Goal: Information Seeking & Learning: Find specific page/section

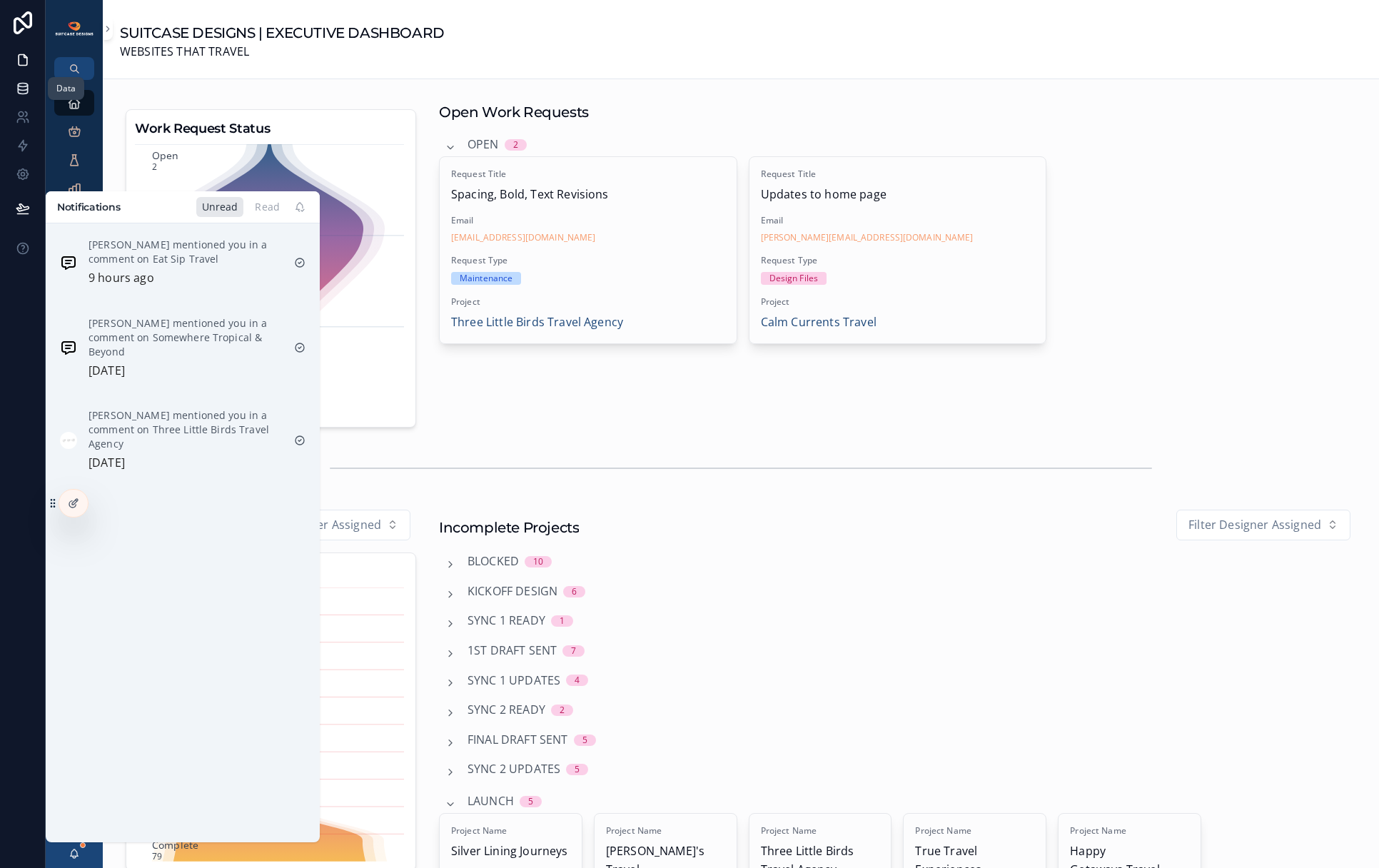
click at [18, 91] on icon at bounding box center [23, 88] width 14 height 14
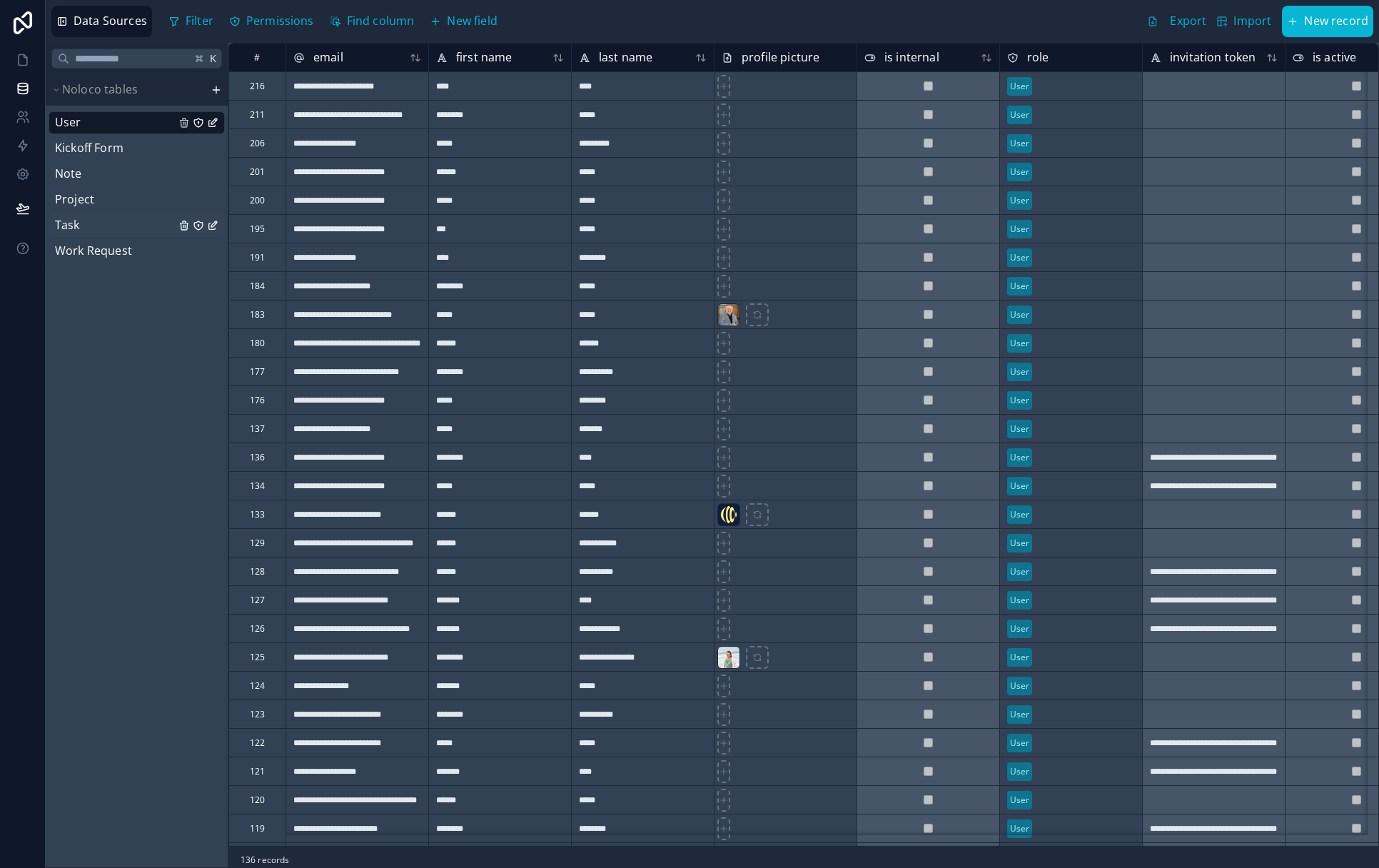
click at [85, 228] on div "Task" at bounding box center [136, 226] width 176 height 23
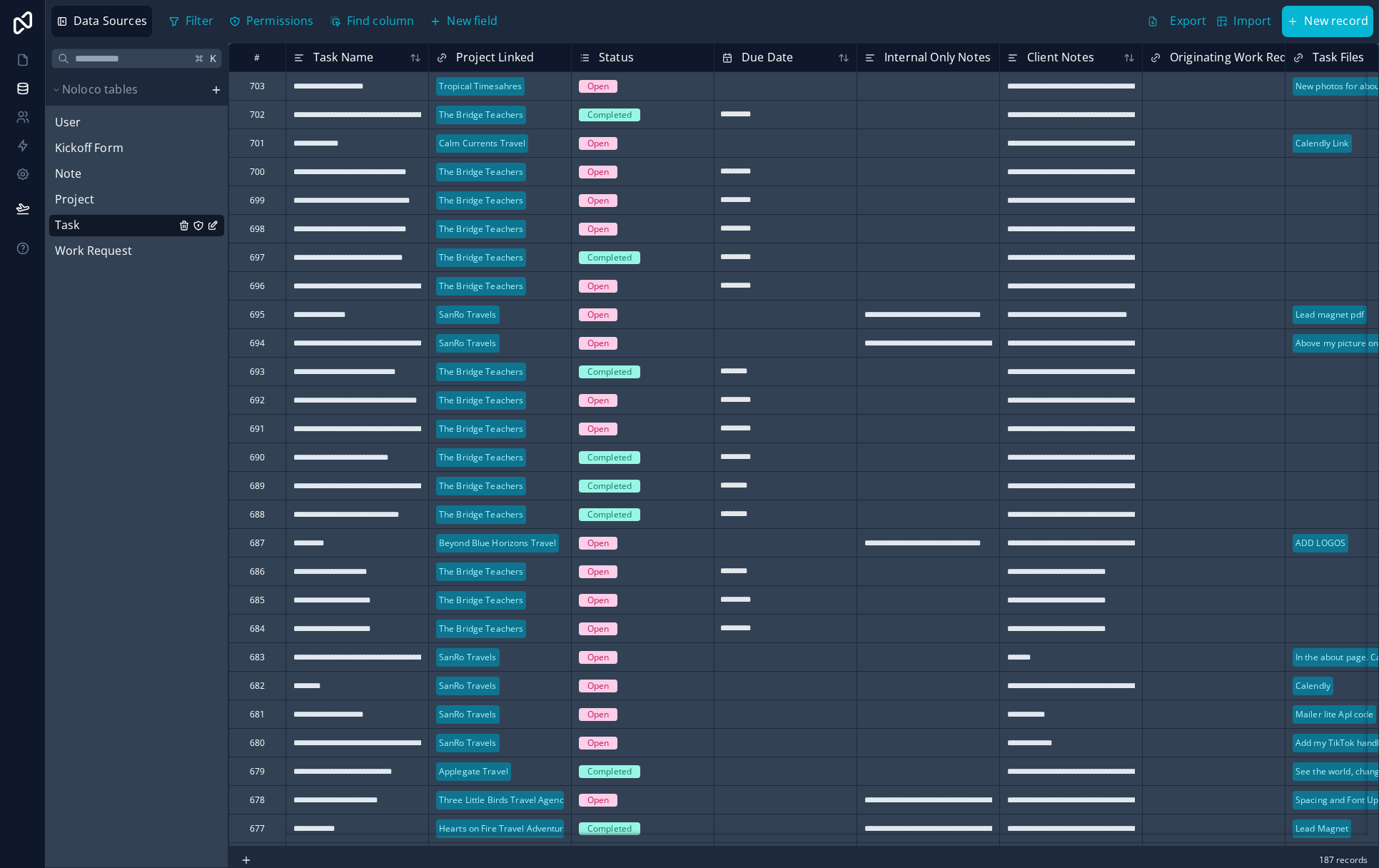
click at [541, 90] on div "Tropical Timesahres" at bounding box center [500, 86] width 142 height 21
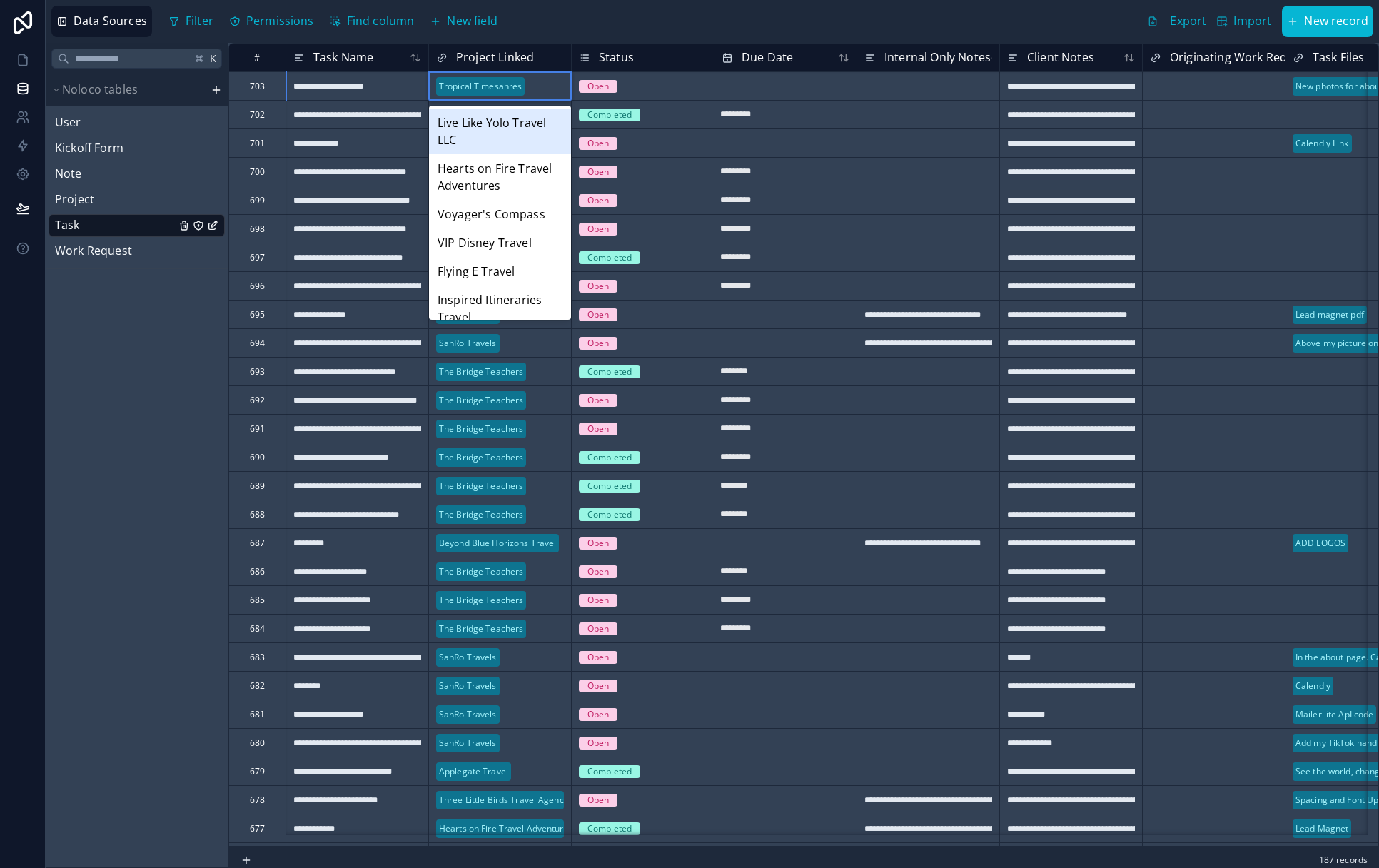
click at [532, 84] on div "Tropical Timesahres" at bounding box center [500, 86] width 142 height 21
click at [512, 87] on div "Tropical Timesahres" at bounding box center [480, 86] width 83 height 13
click at [522, 87] on span "Tropical Timesahres" at bounding box center [480, 85] width 88 height 18
click at [526, 87] on div "Tropical Timesahres" at bounding box center [500, 86] width 142 height 21
click at [489, 88] on div "Tropical Timesahres" at bounding box center [480, 86] width 83 height 13
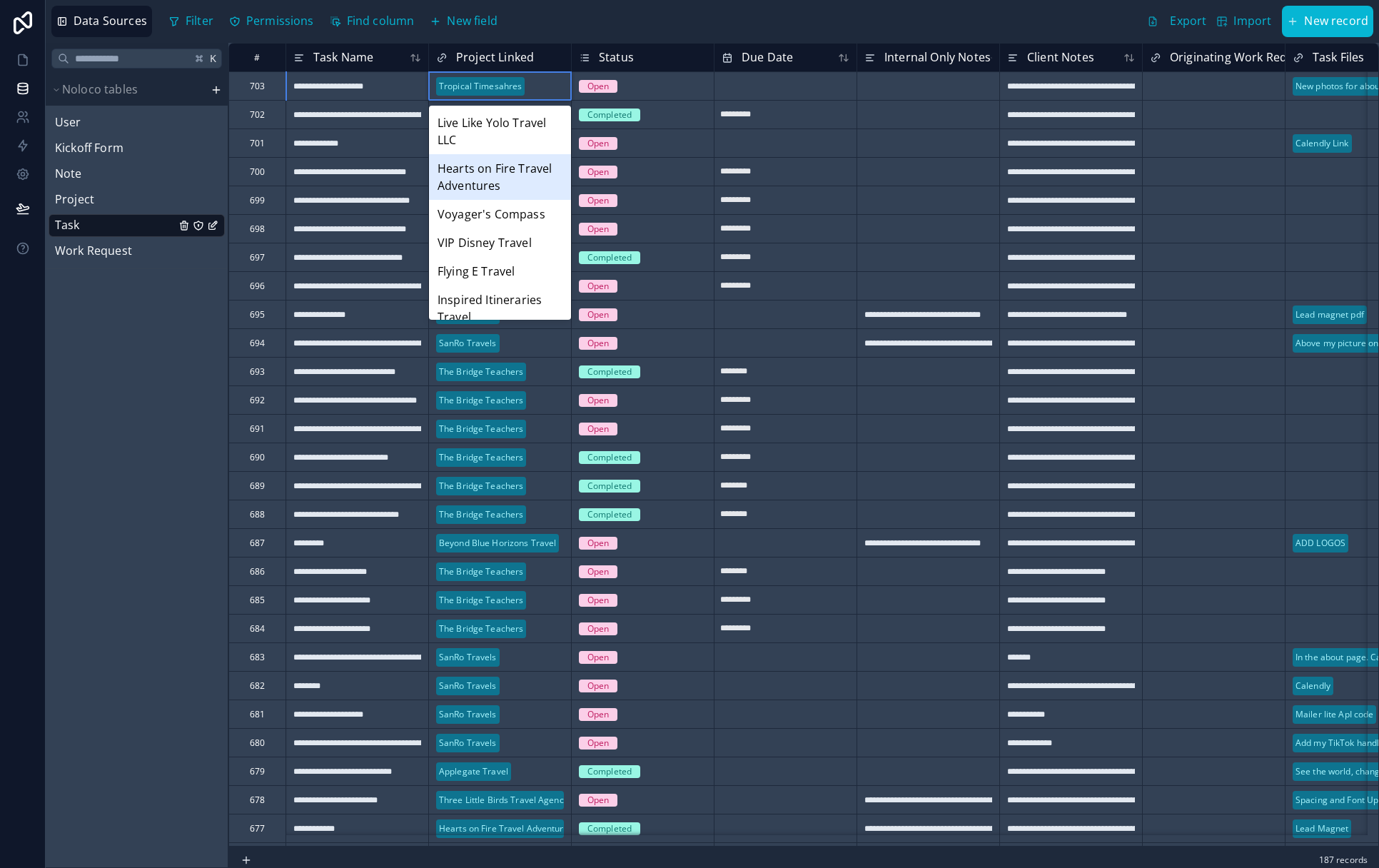
click at [481, 172] on div "Hearts on Fire Travel Adventures" at bounding box center [500, 177] width 142 height 46
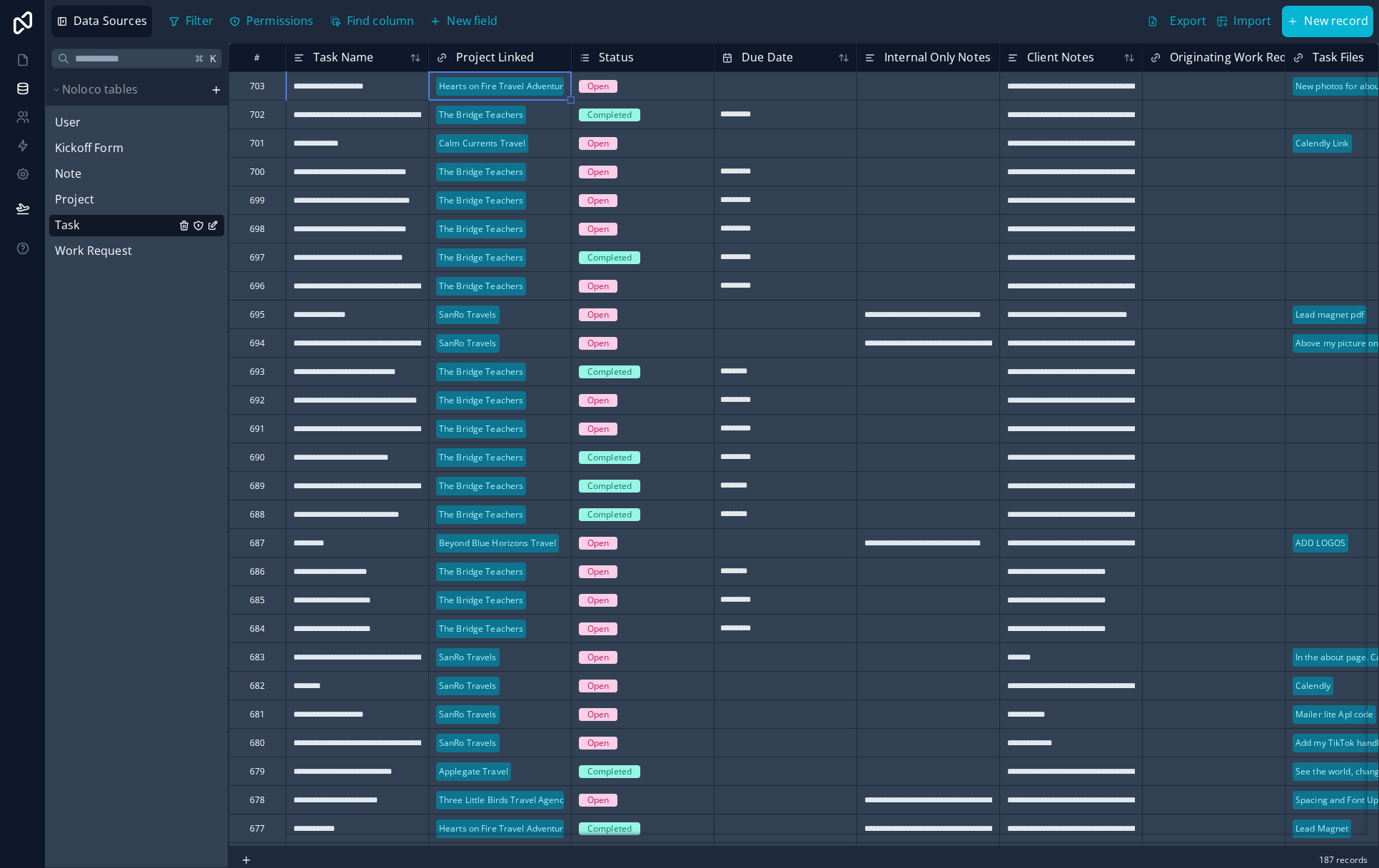
click at [512, 90] on div "Hearts on Fire Travel Adventures" at bounding box center [506, 86] width 134 height 13
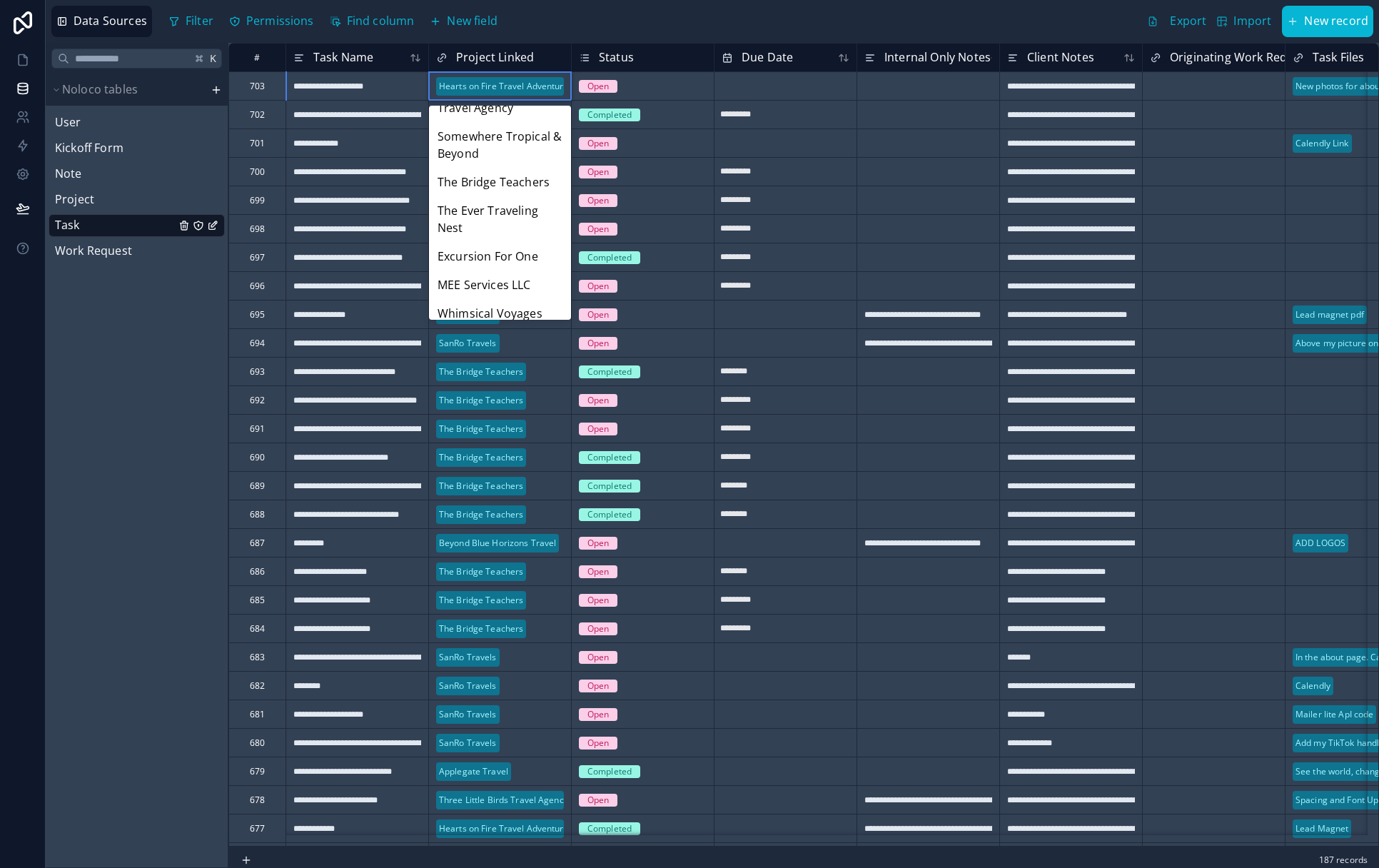
scroll to position [937, 0]
click at [498, 141] on div "Somewhere Tropical & Beyond" at bounding box center [500, 142] width 142 height 46
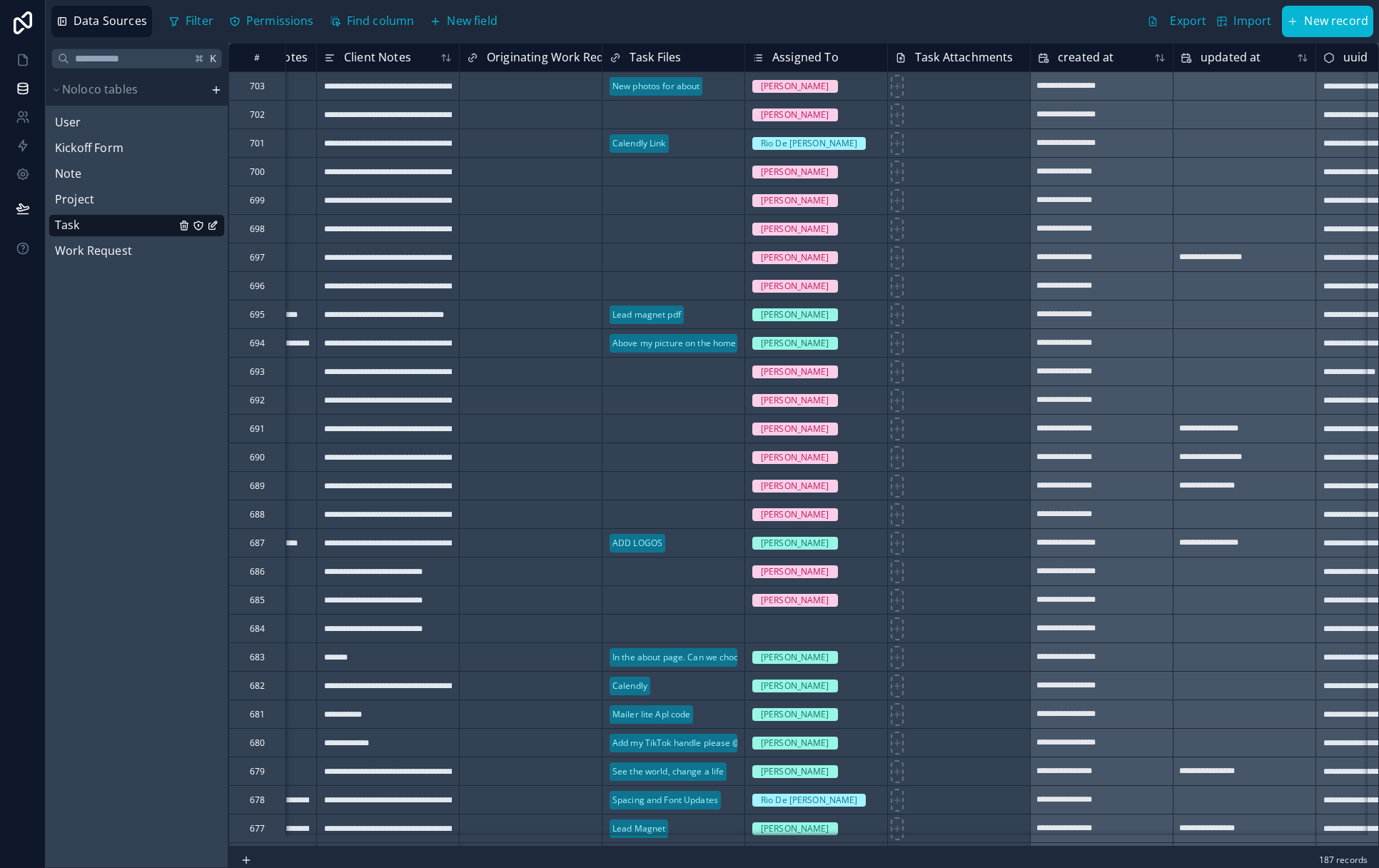
scroll to position [0, 774]
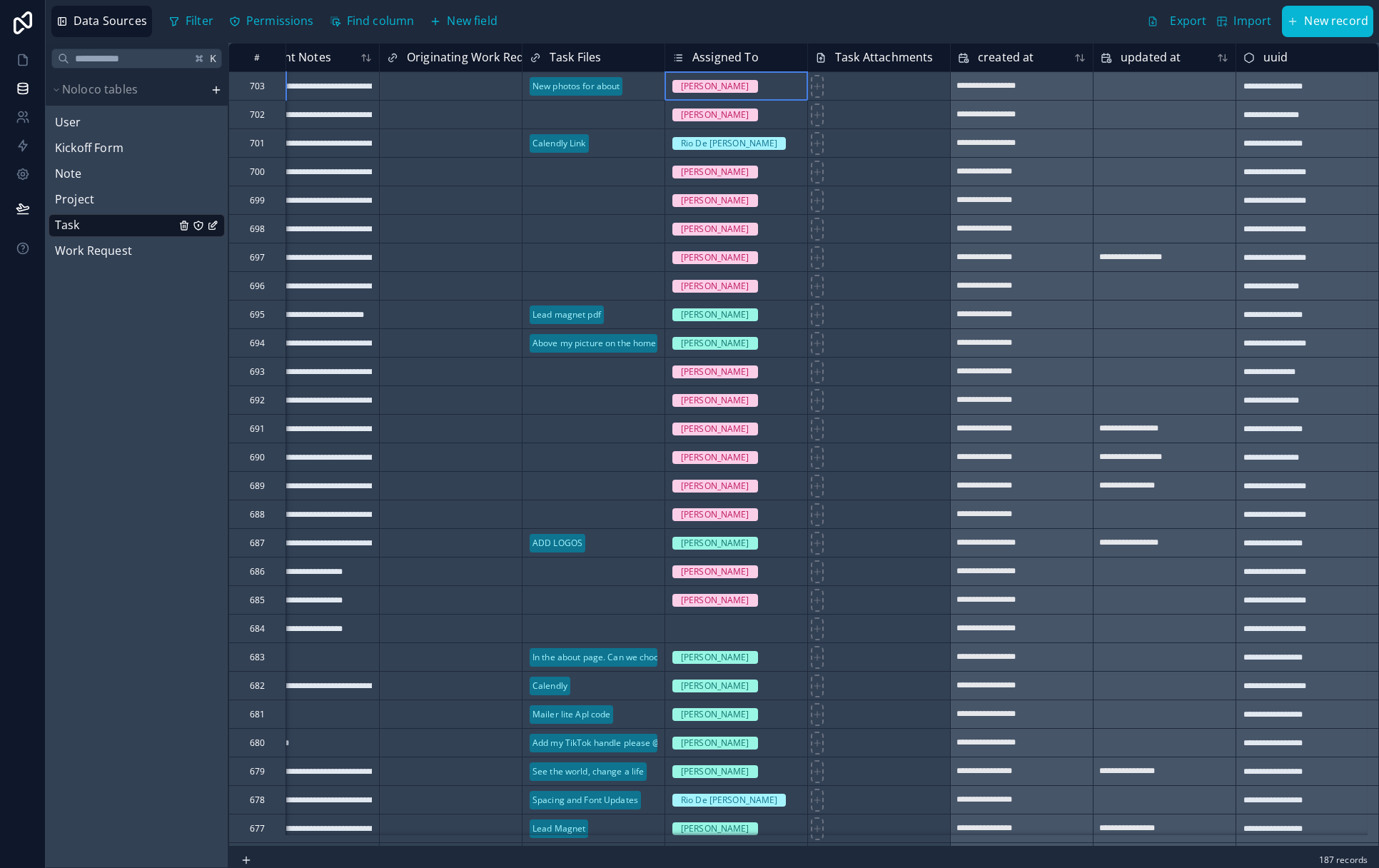
click at [756, 87] on div "[PERSON_NAME]" at bounding box center [736, 86] width 142 height 16
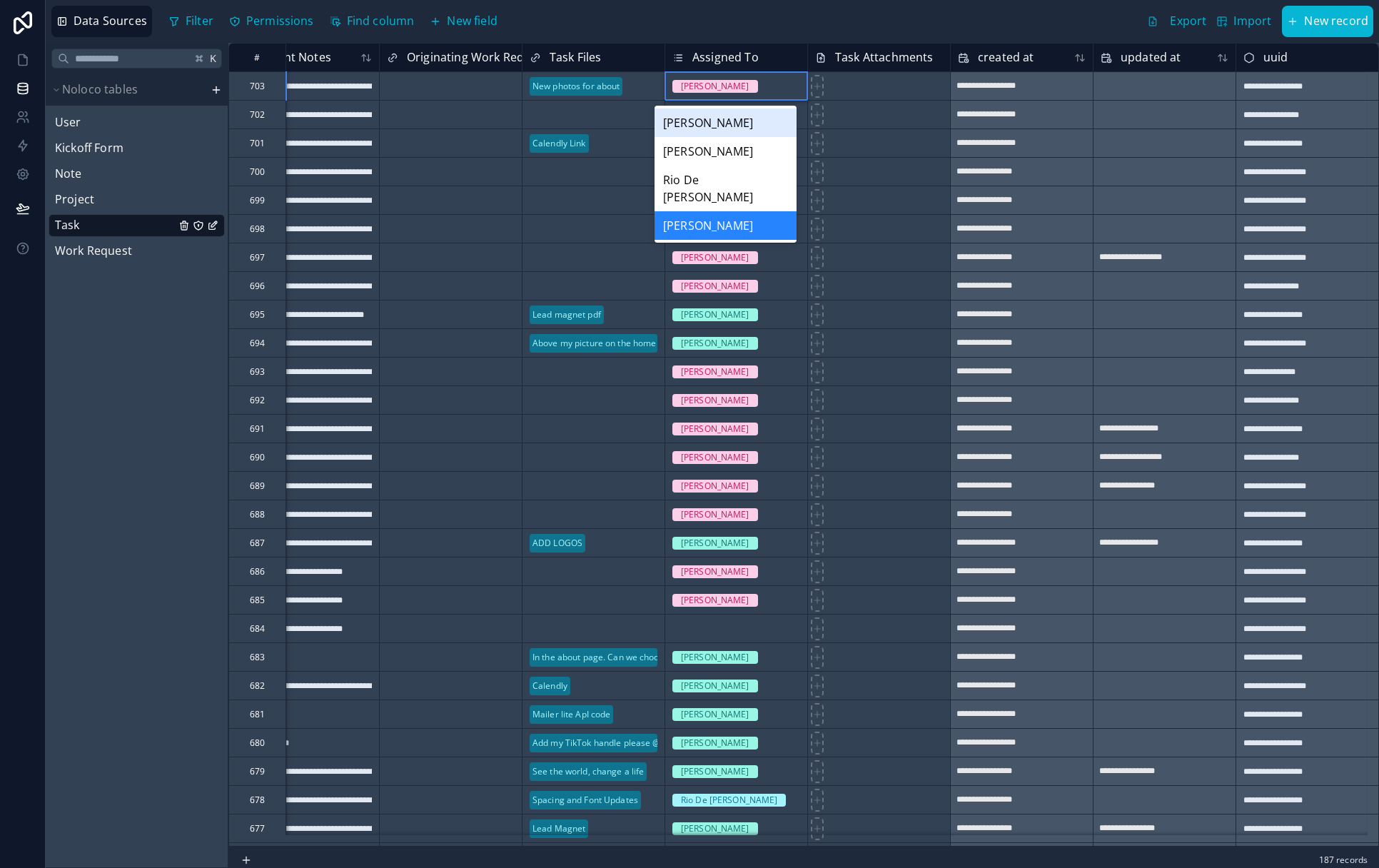
click at [756, 87] on div "[PERSON_NAME]" at bounding box center [736, 86] width 142 height 16
click at [725, 183] on div "Rio De [PERSON_NAME]" at bounding box center [725, 188] width 142 height 46
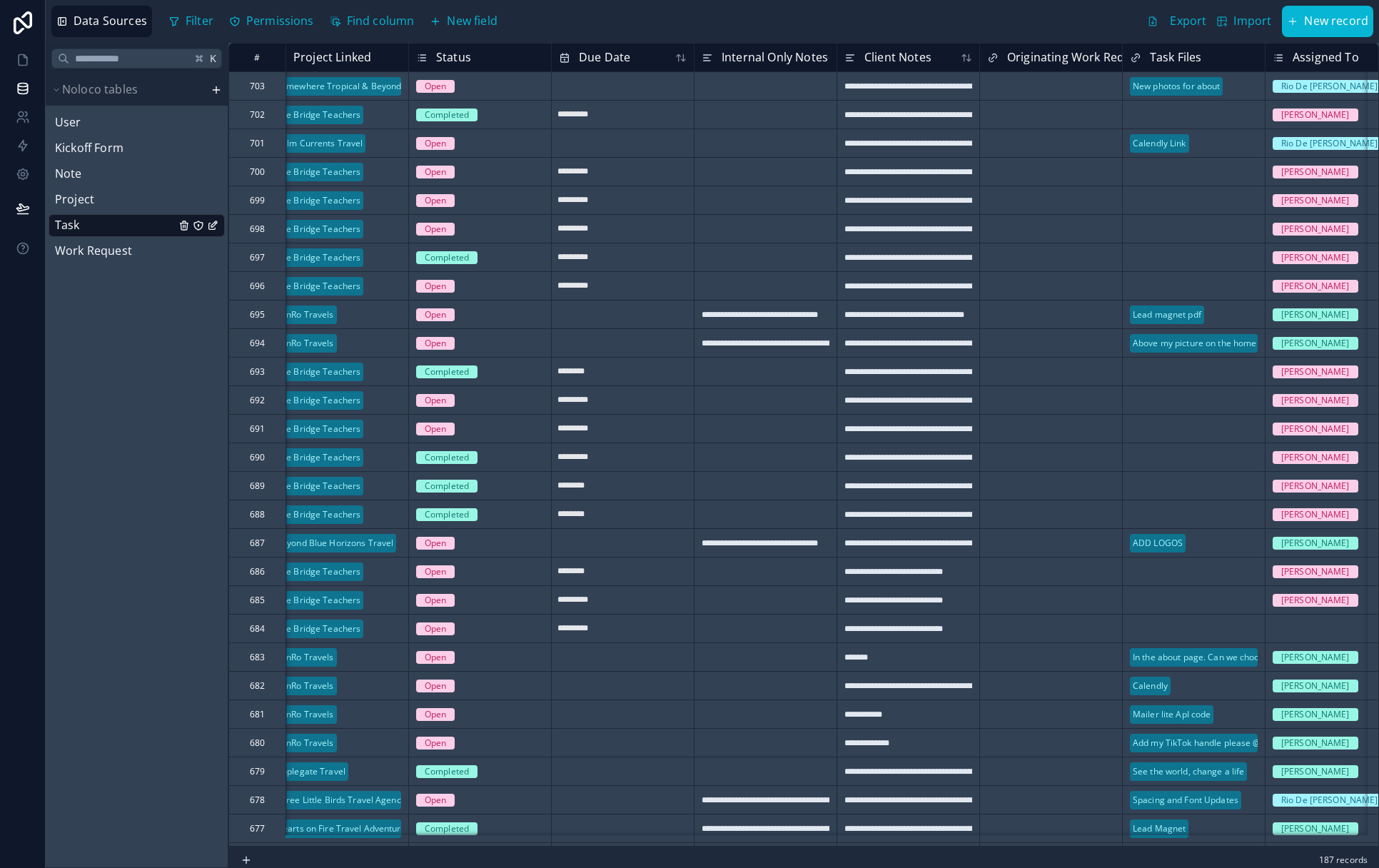
scroll to position [0, 0]
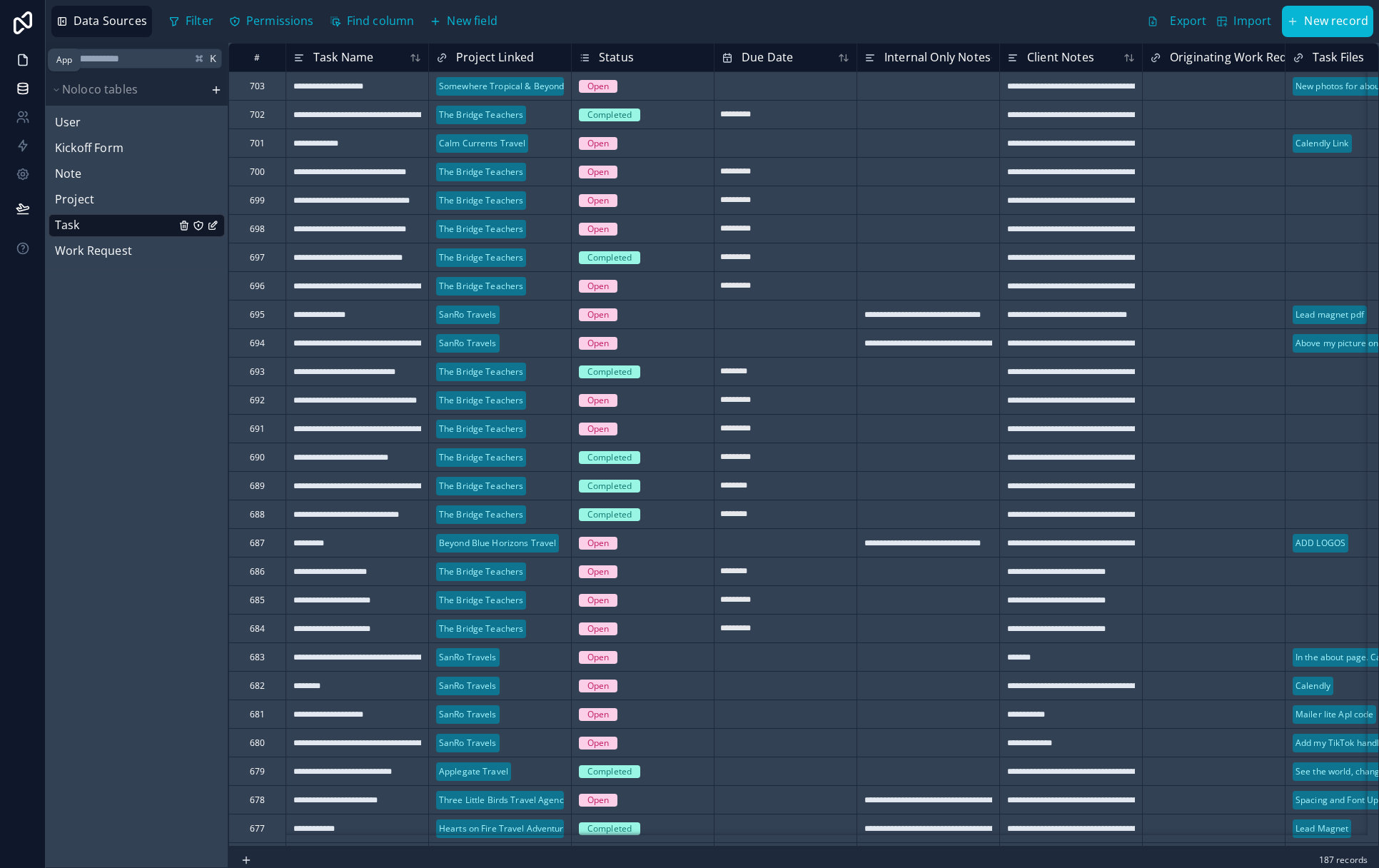
click at [23, 65] on icon at bounding box center [23, 60] width 9 height 10
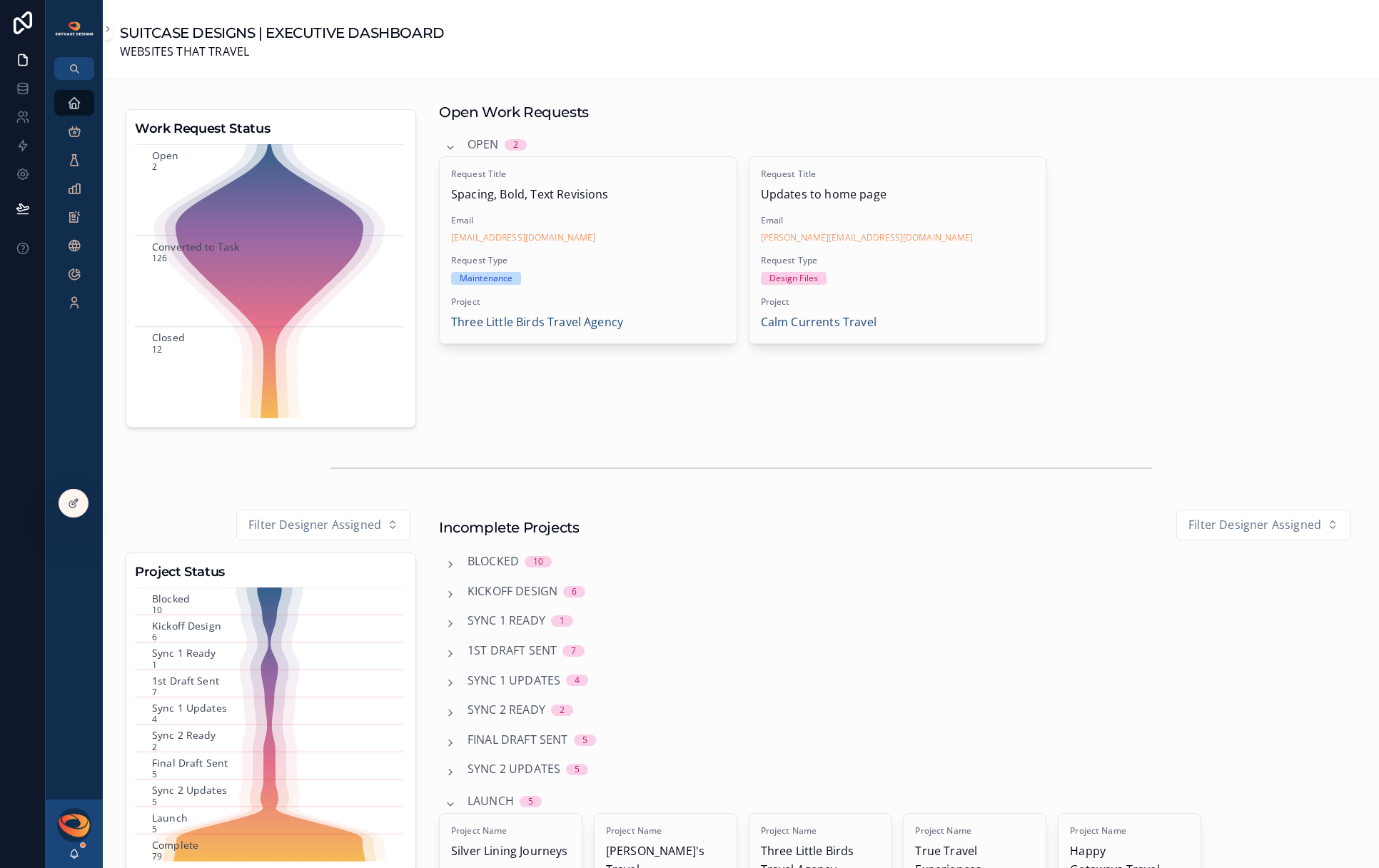
click at [80, 856] on div "[PERSON_NAME]" at bounding box center [74, 833] width 57 height 68
click at [75, 856] on icon "scrollable content" at bounding box center [74, 851] width 8 height 6
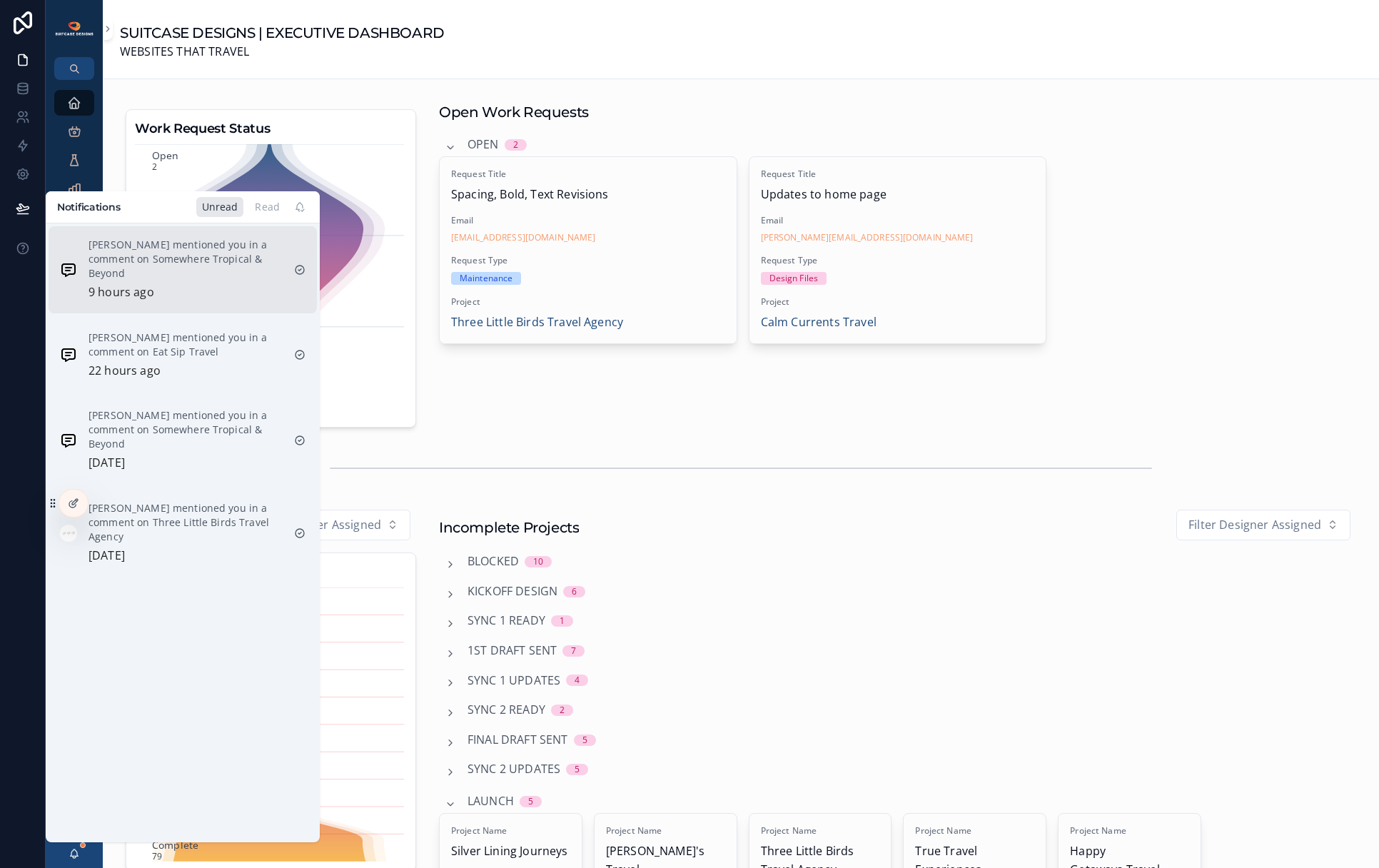
click at [193, 272] on p "[PERSON_NAME] mentioned you in a comment on Somewhere Tropical & Beyond" at bounding box center [186, 259] width 194 height 43
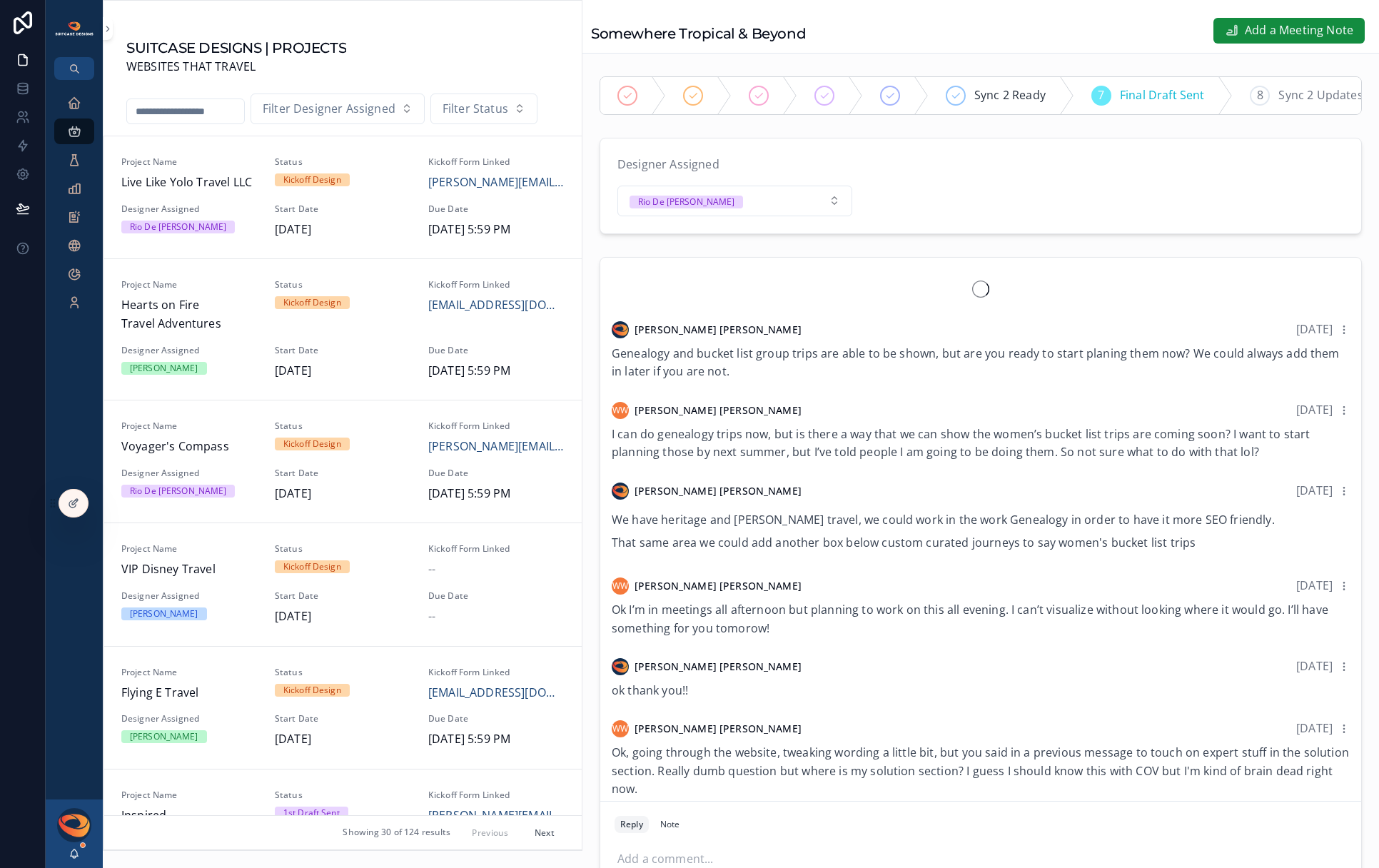
scroll to position [1267, 0]
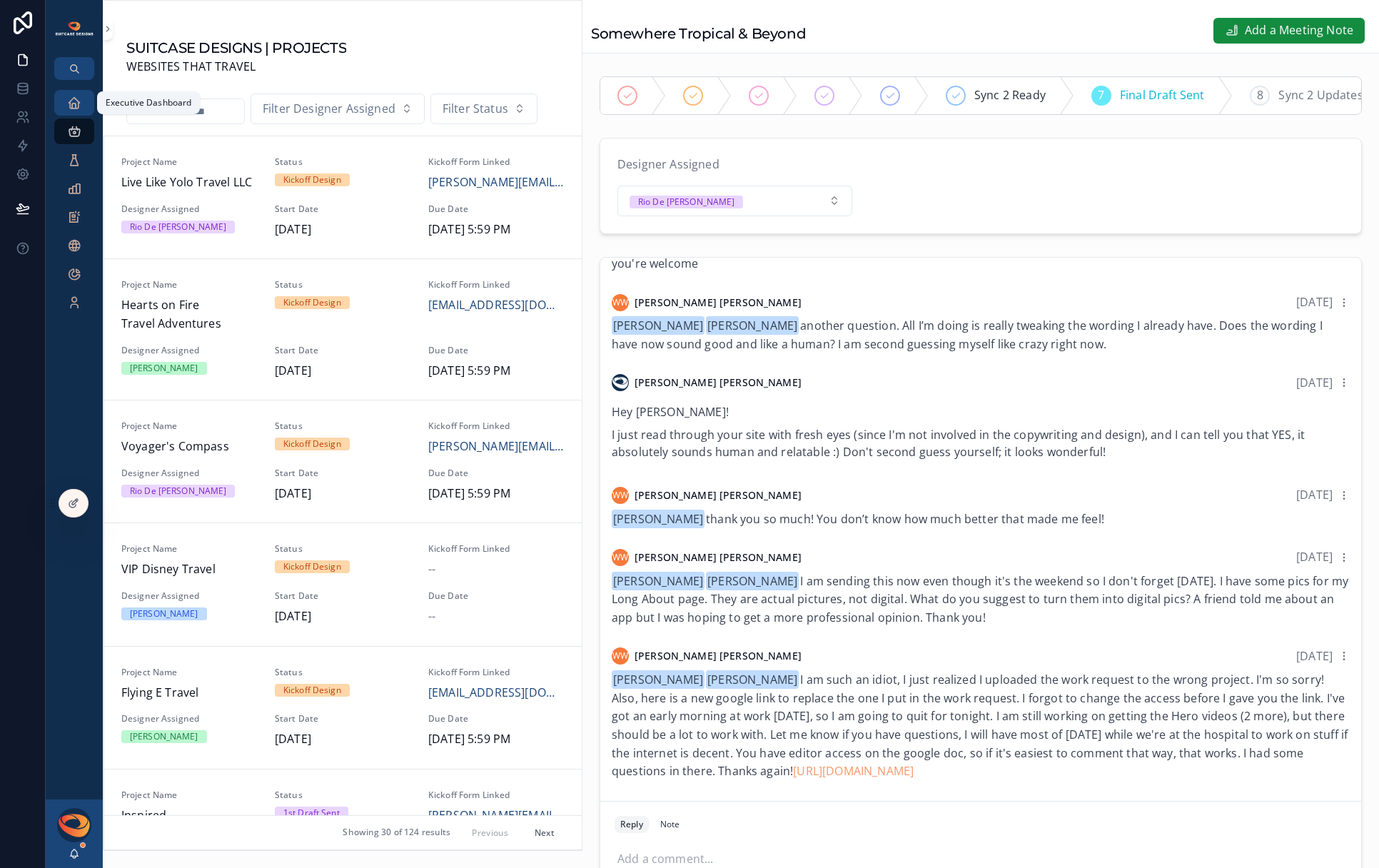
click at [74, 103] on icon "scrollable content" at bounding box center [74, 102] width 14 height 14
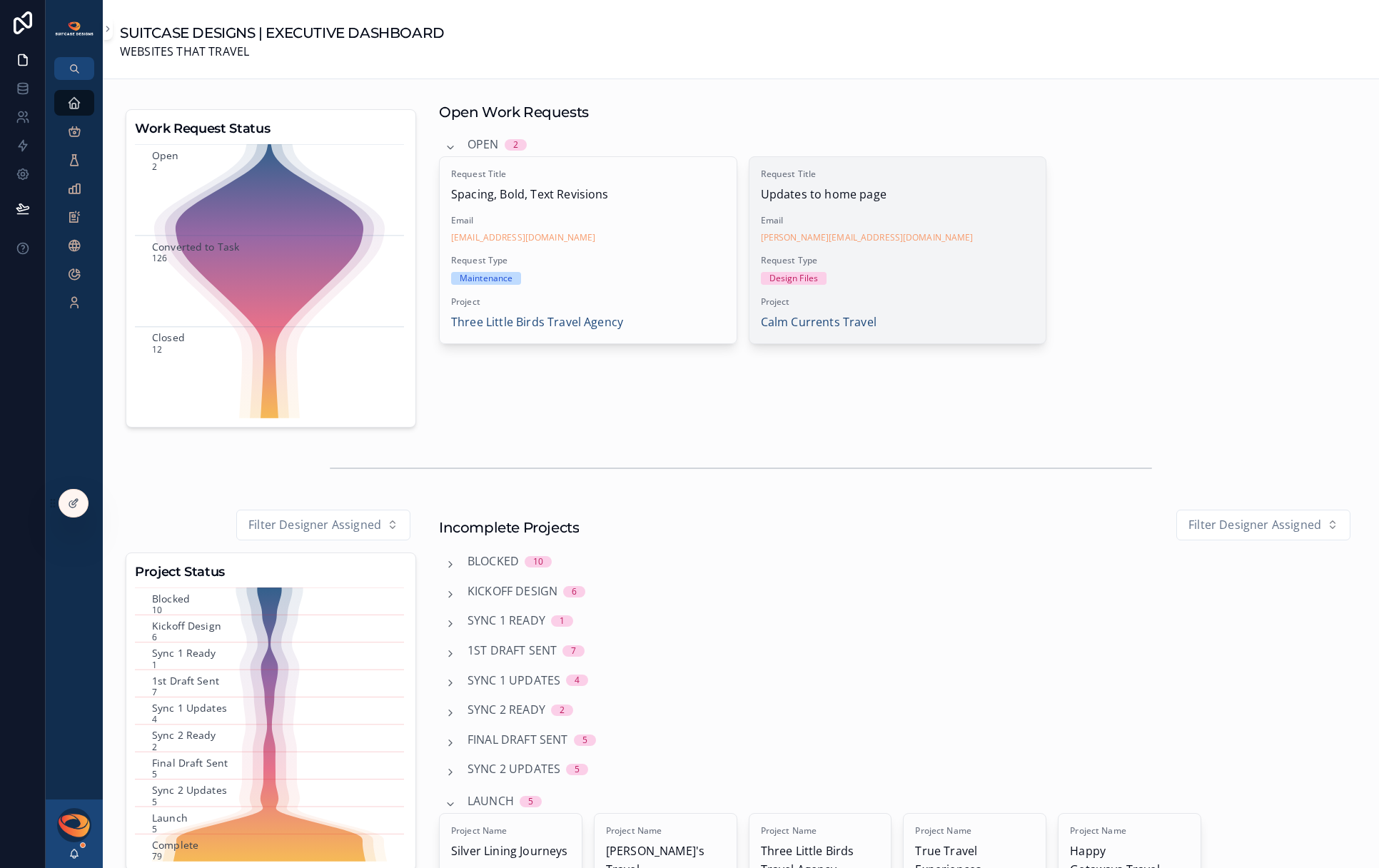
click at [923, 302] on span "Project" at bounding box center [897, 301] width 274 height 11
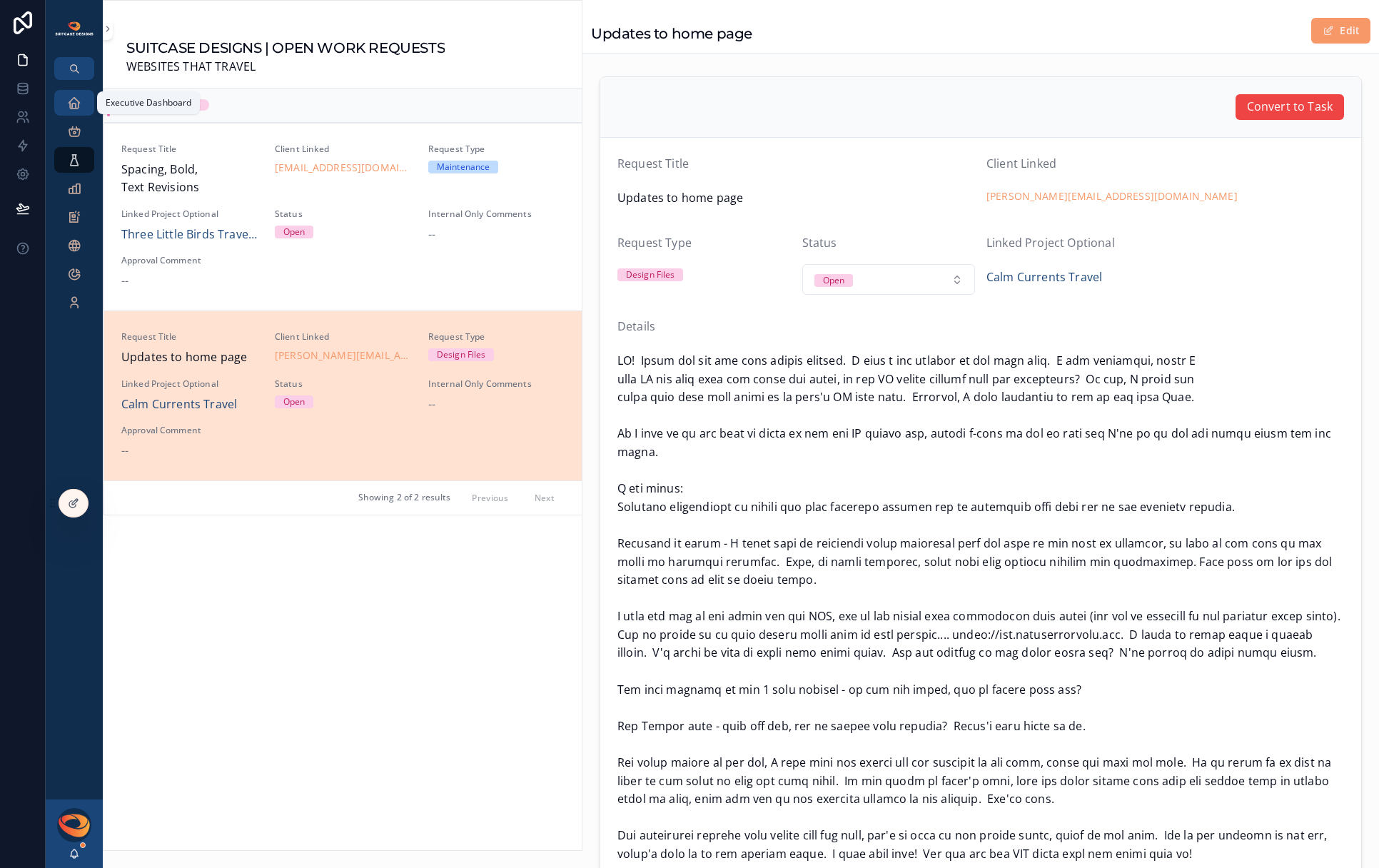
click at [65, 105] on div "Executive Dashboard" at bounding box center [74, 102] width 23 height 23
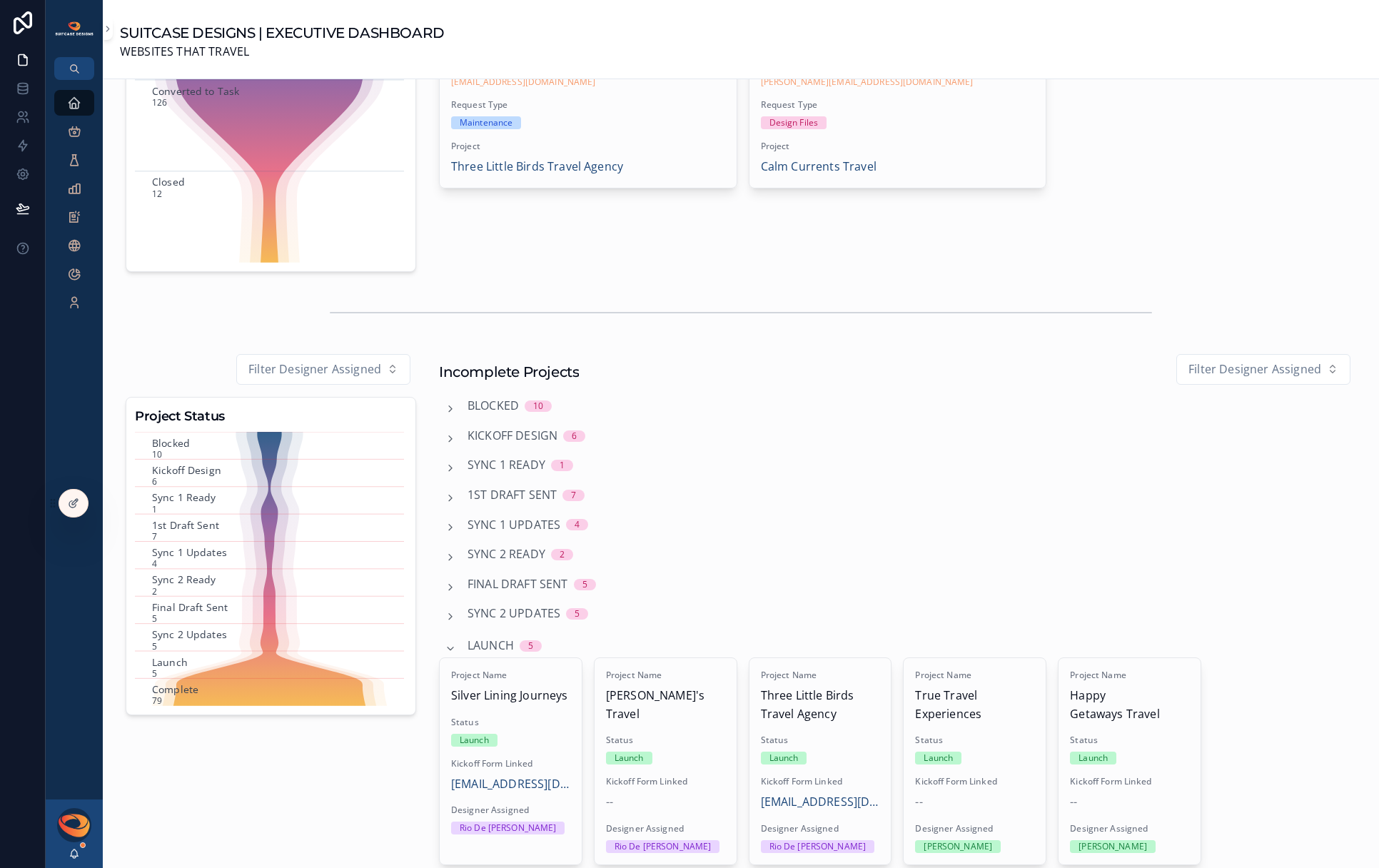
scroll to position [470, 0]
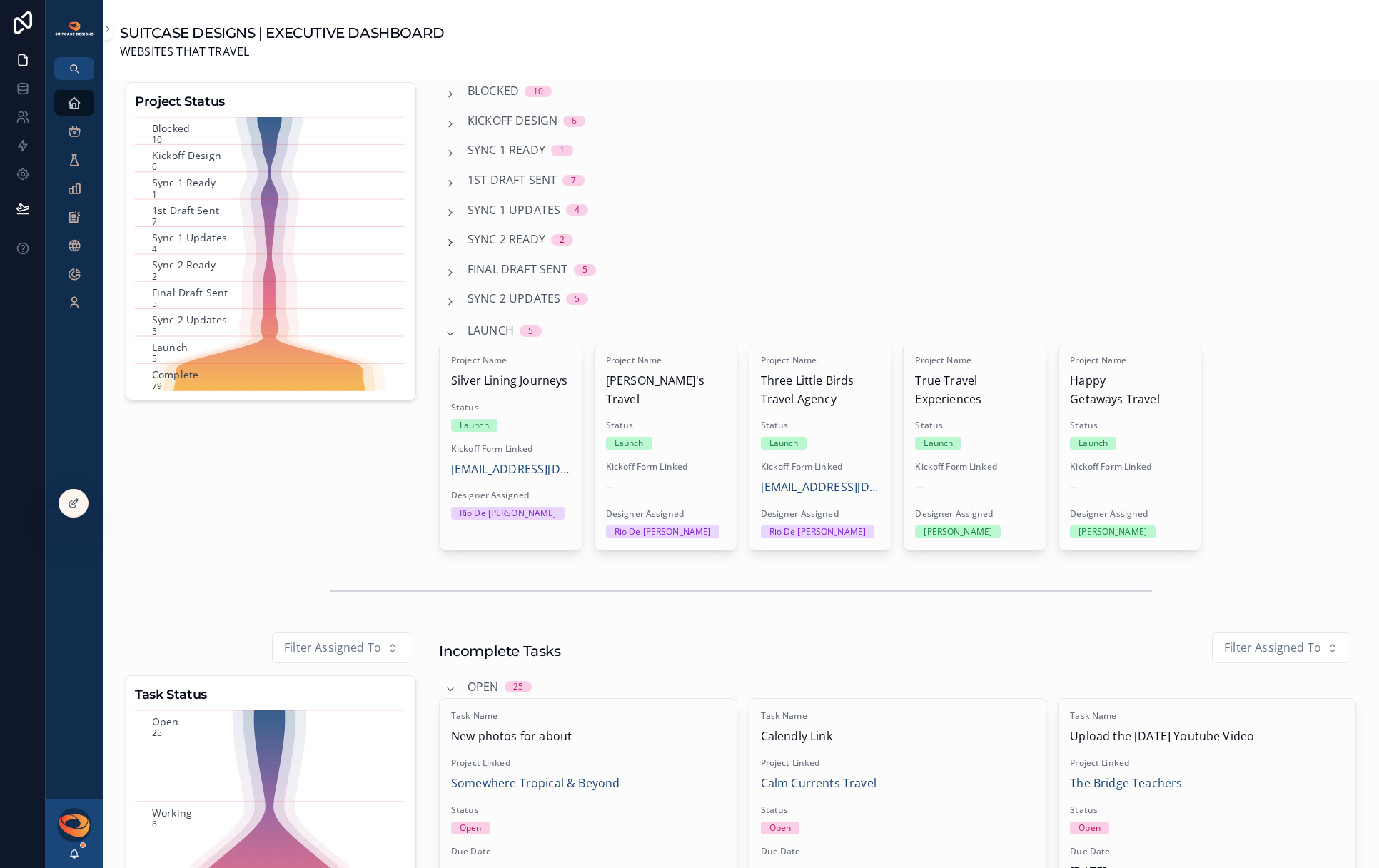
click at [449, 242] on icon "scrollable content" at bounding box center [450, 242] width 11 height 11
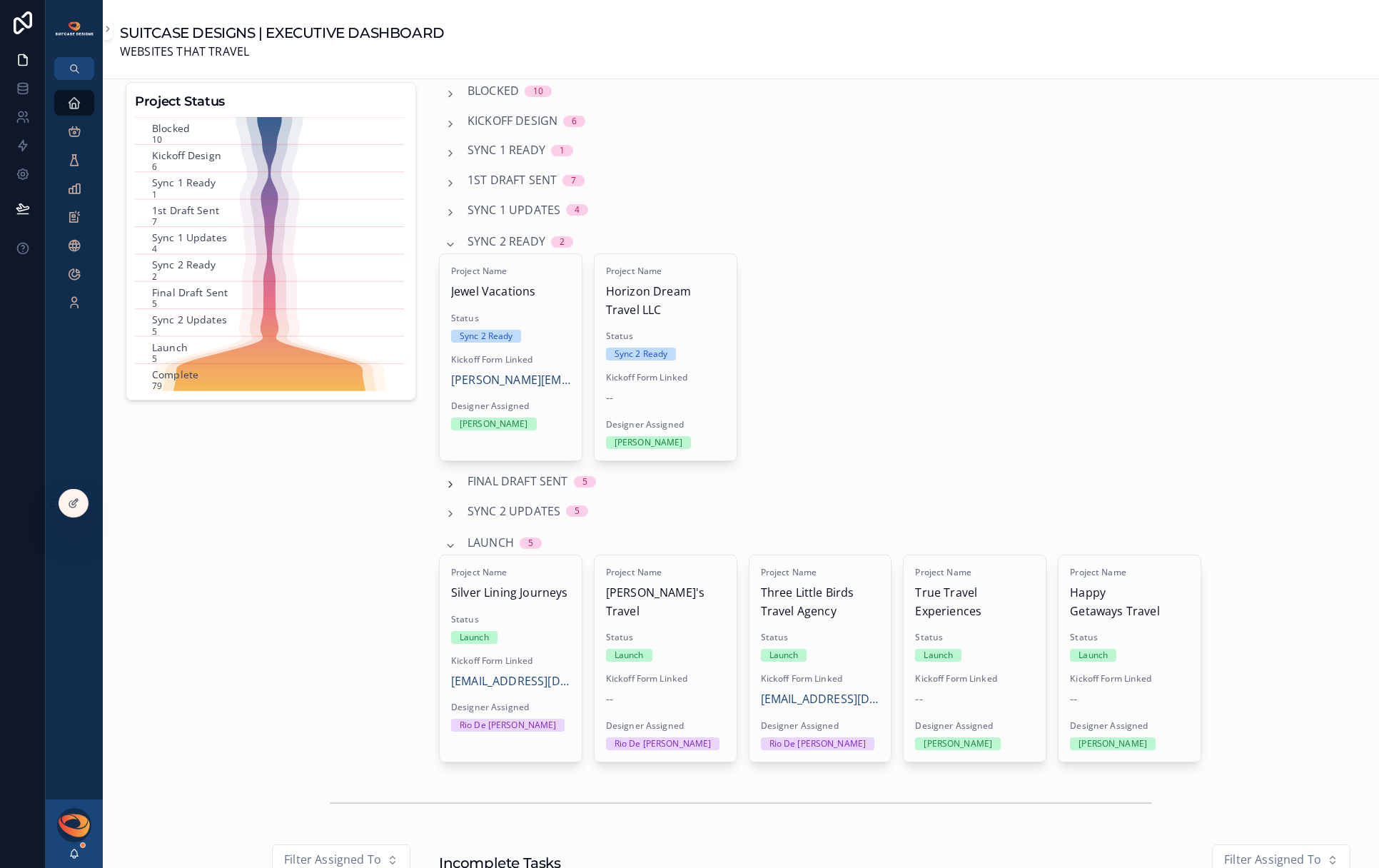
click at [449, 484] on icon "scrollable content" at bounding box center [450, 484] width 11 height 11
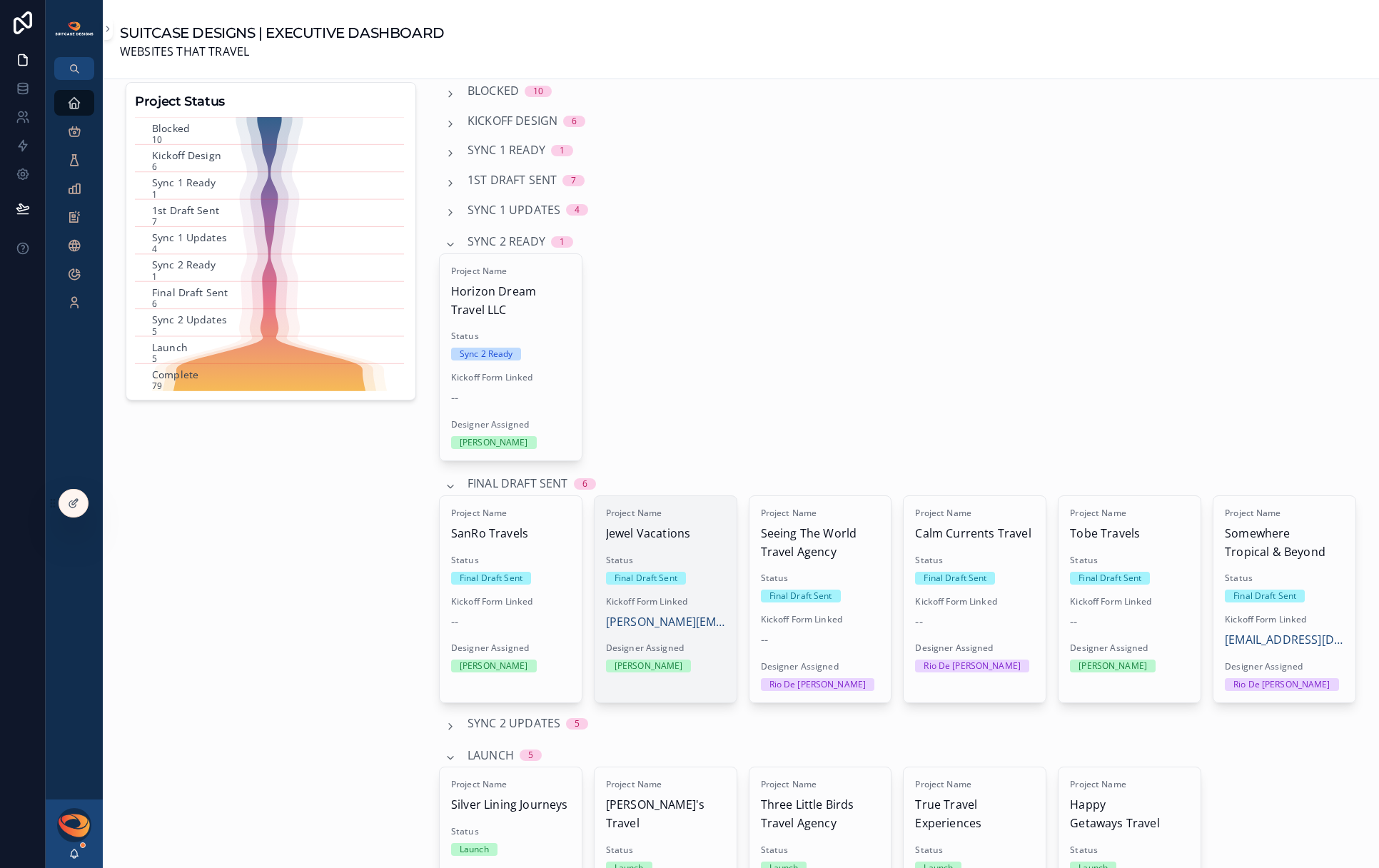
click at [663, 555] on span "Status" at bounding box center [665, 560] width 119 height 11
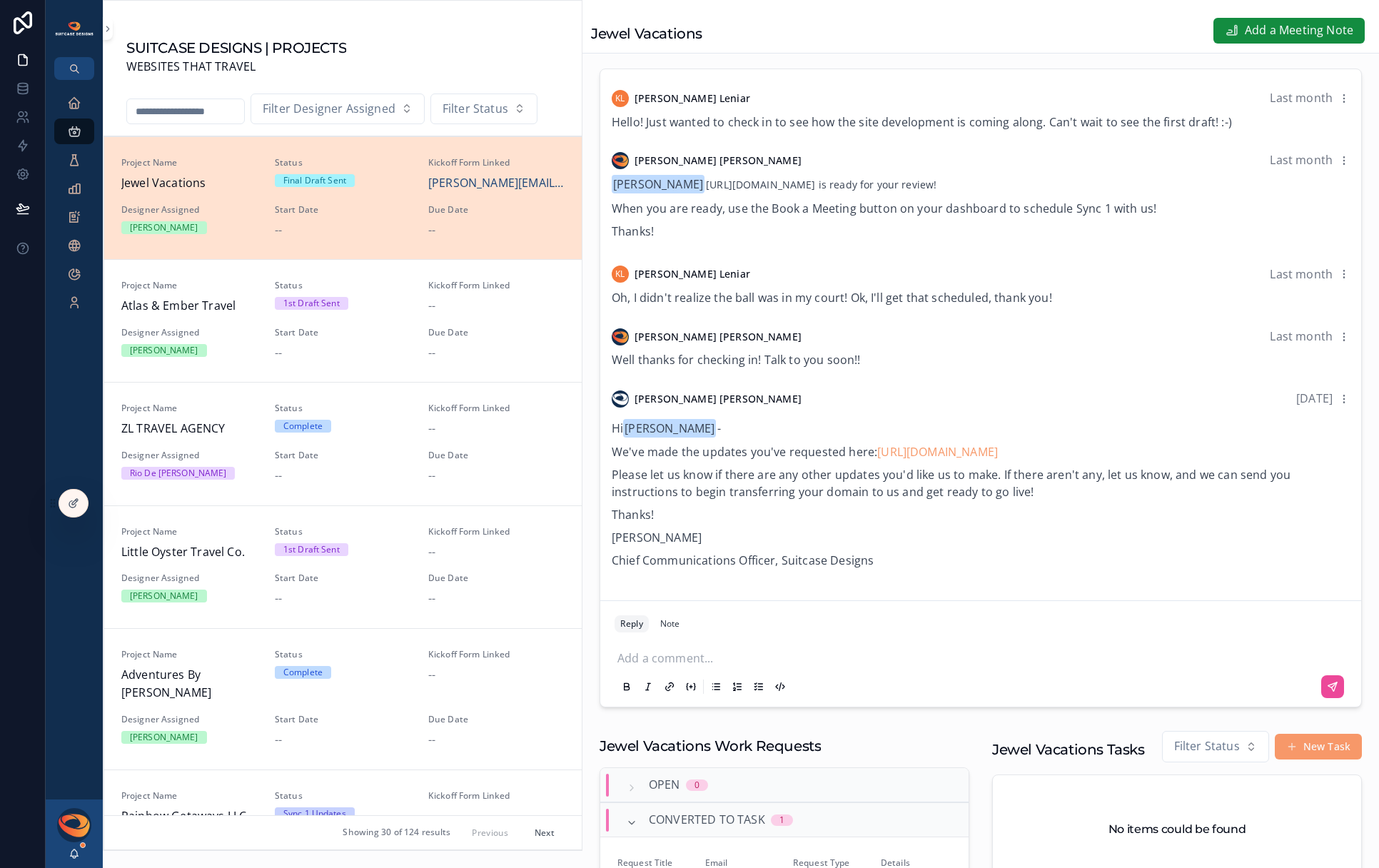
scroll to position [210, 0]
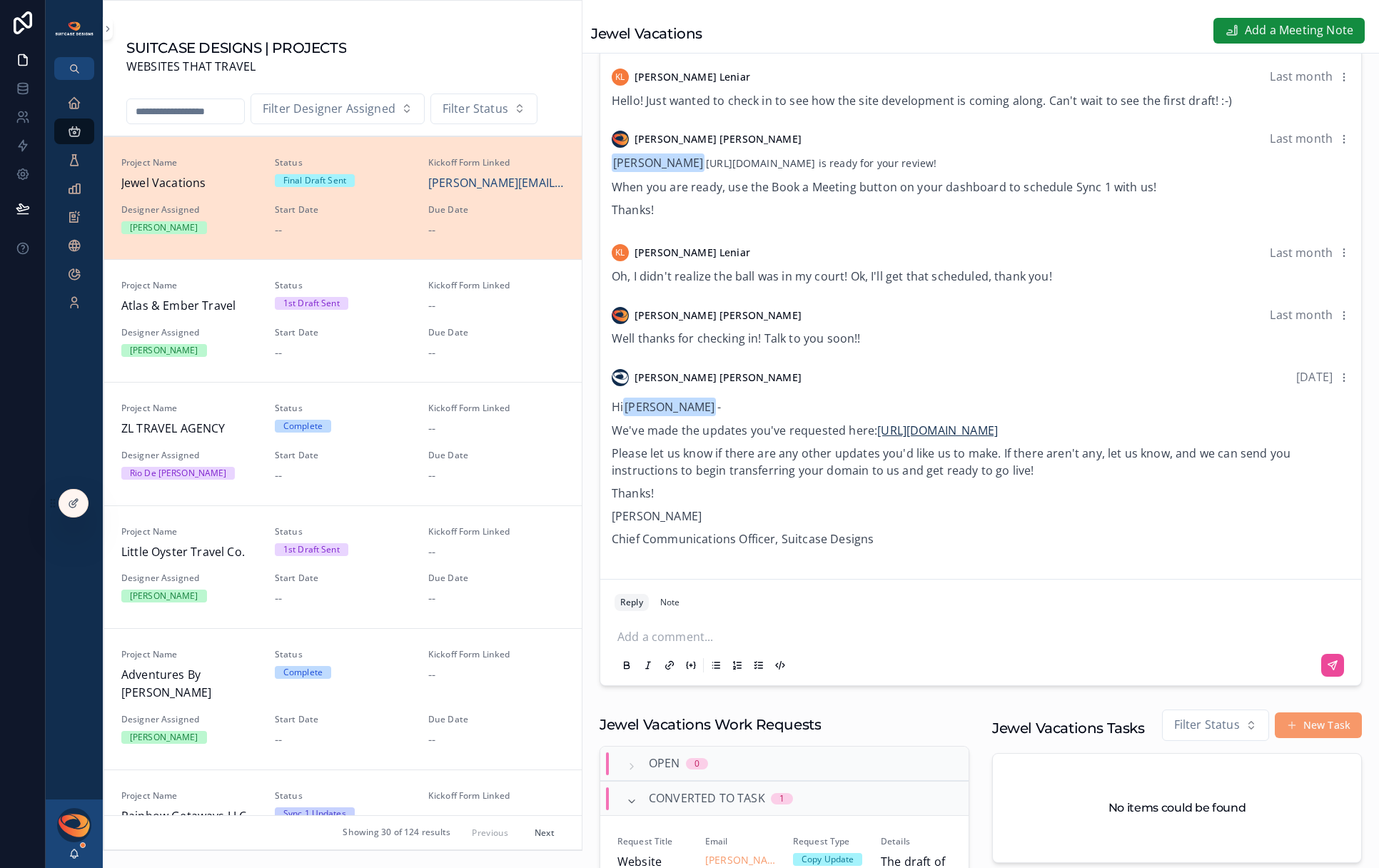
click at [962, 438] on link "[URL][DOMAIN_NAME]" at bounding box center [937, 430] width 121 height 16
click at [20, 122] on icon at bounding box center [23, 117] width 14 height 14
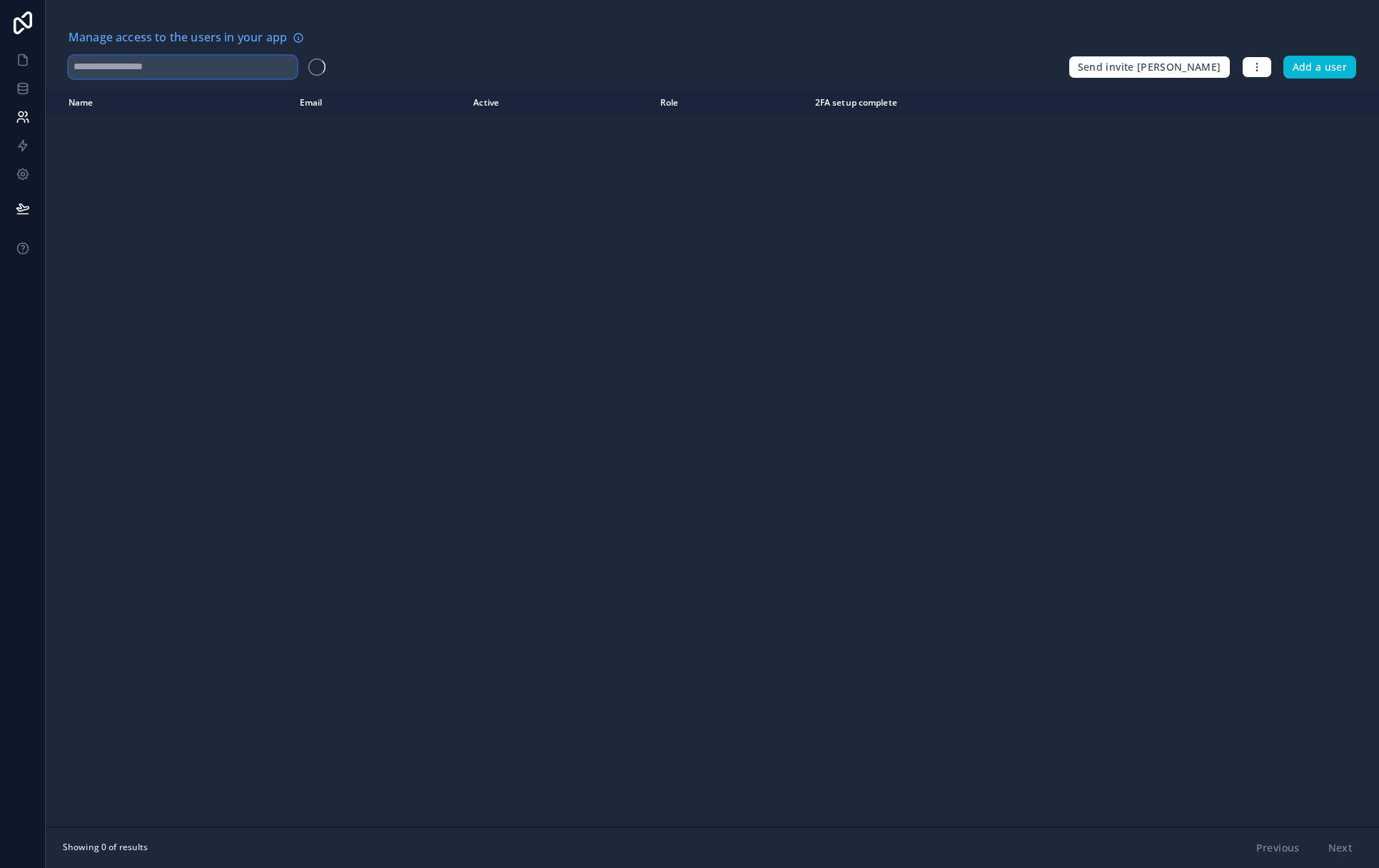
click at [145, 69] on input "text" at bounding box center [182, 67] width 228 height 23
click at [121, 66] on input "*********" at bounding box center [182, 67] width 228 height 23
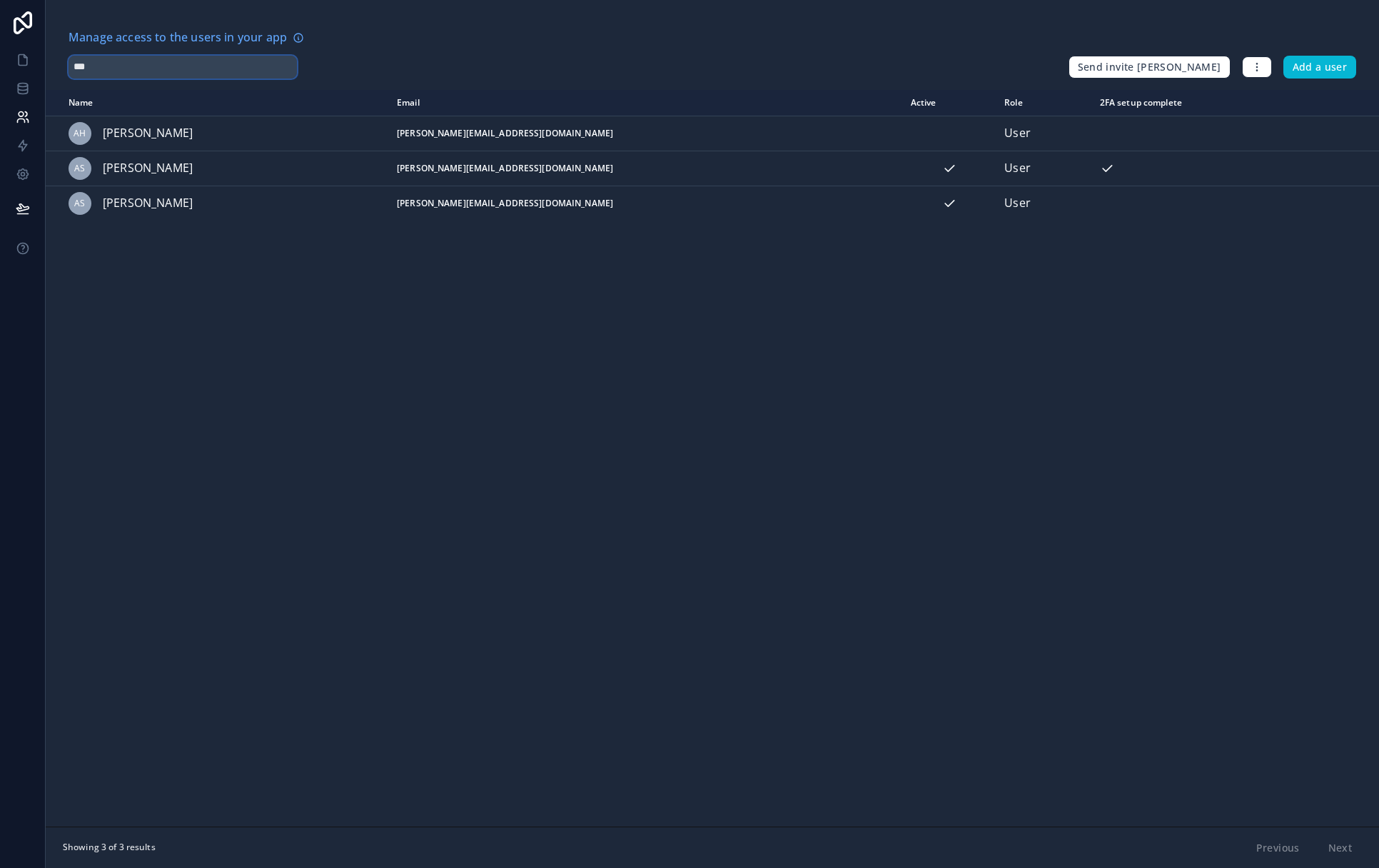
click at [142, 72] on input "***" at bounding box center [182, 67] width 228 height 23
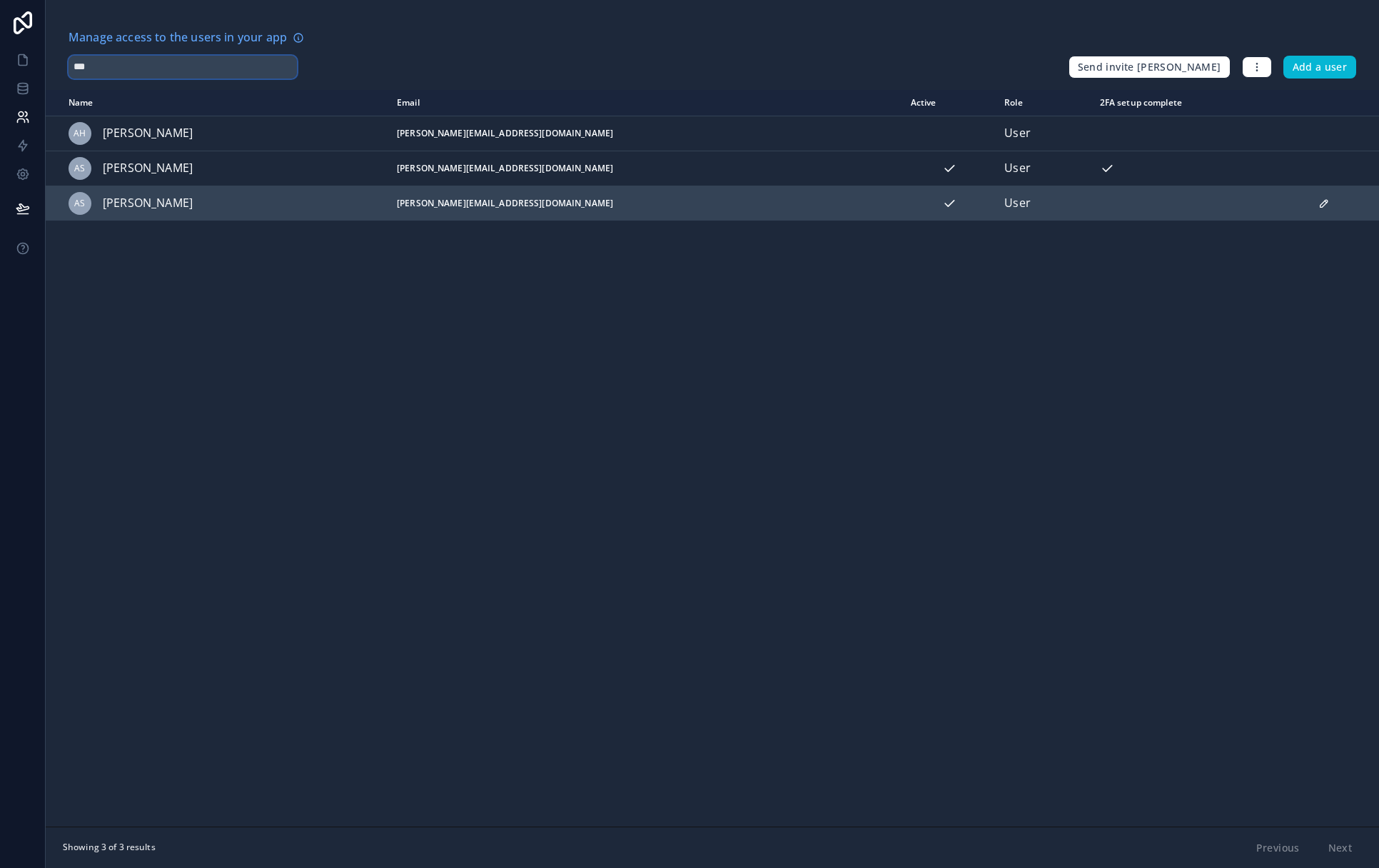
type input "***"
click at [206, 205] on div "AS [PERSON_NAME]" at bounding box center [224, 203] width 312 height 23
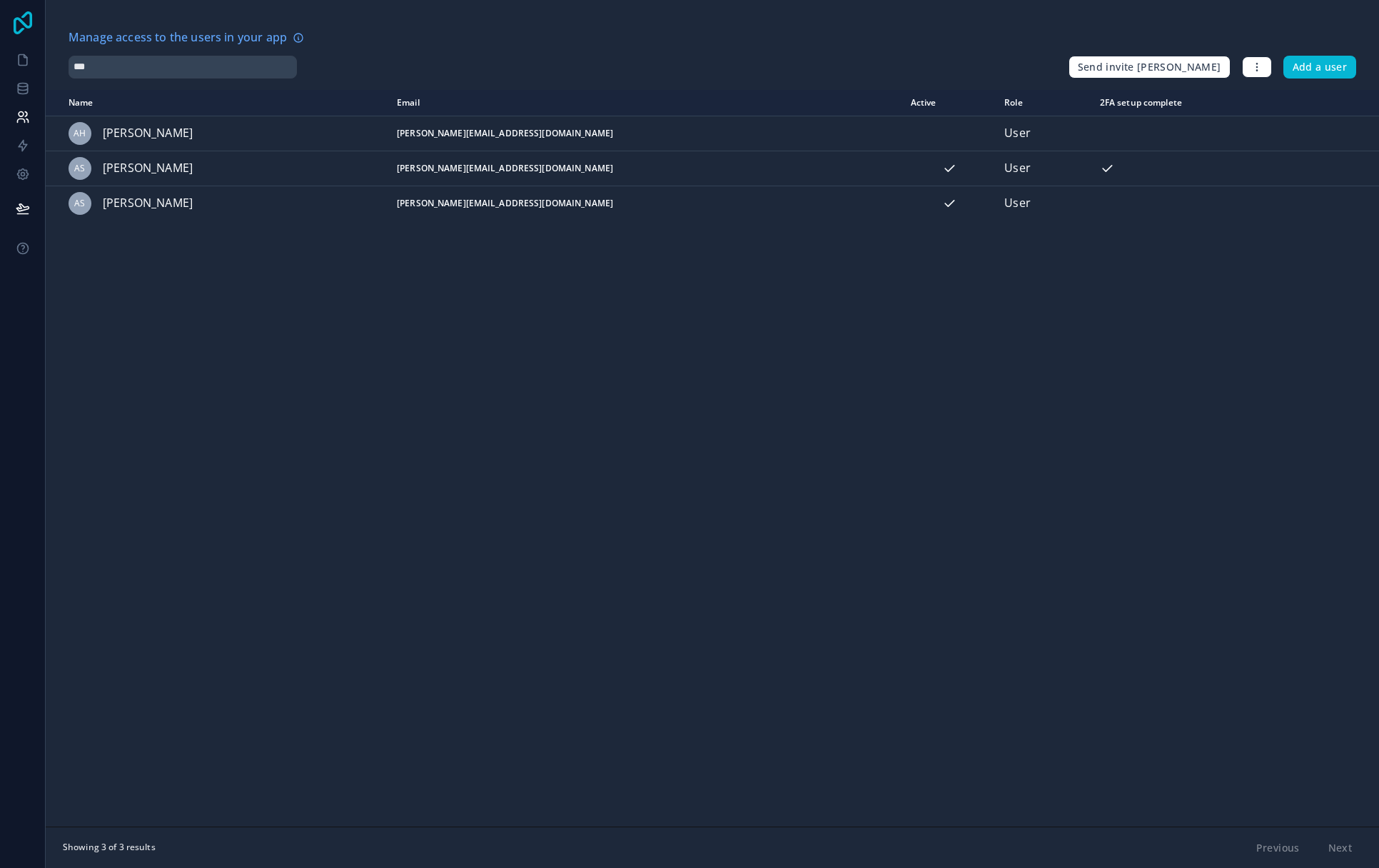
click at [28, 32] on icon at bounding box center [23, 23] width 29 height 23
